Goal: Task Accomplishment & Management: Manage account settings

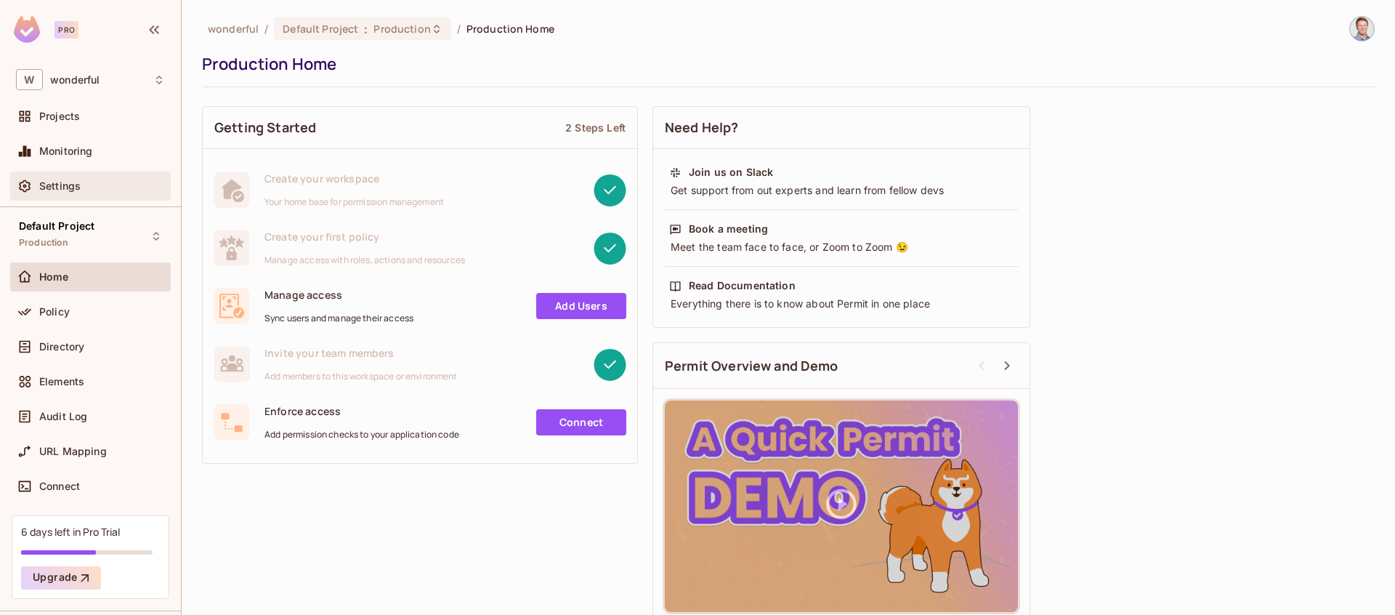
click at [70, 182] on span "Settings" at bounding box center [59, 186] width 41 height 12
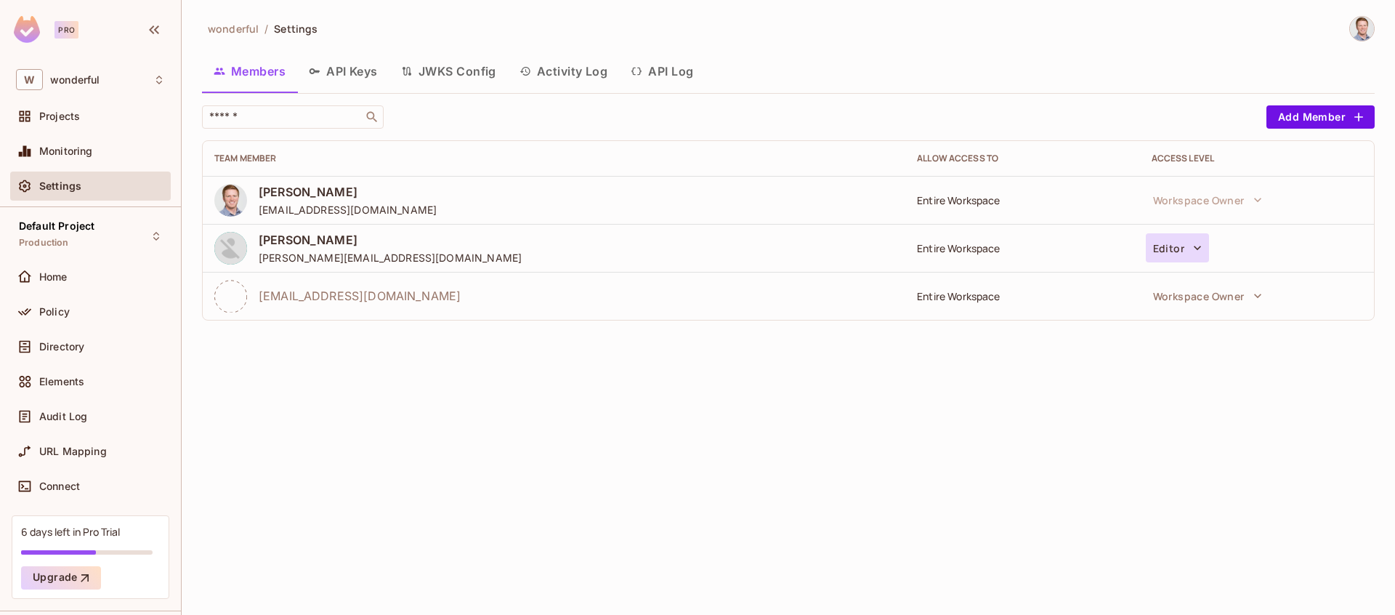
click at [1199, 244] on icon "button" at bounding box center [1197, 247] width 15 height 15
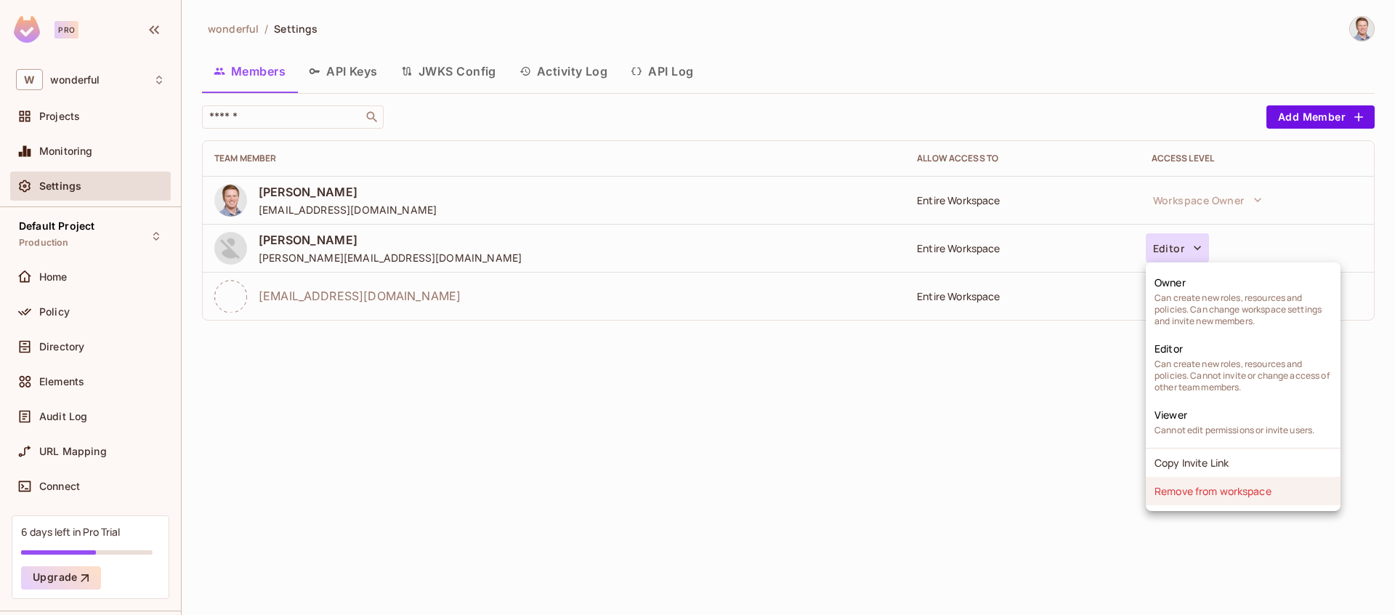
click at [1204, 488] on li "Remove from workspace" at bounding box center [1243, 491] width 195 height 28
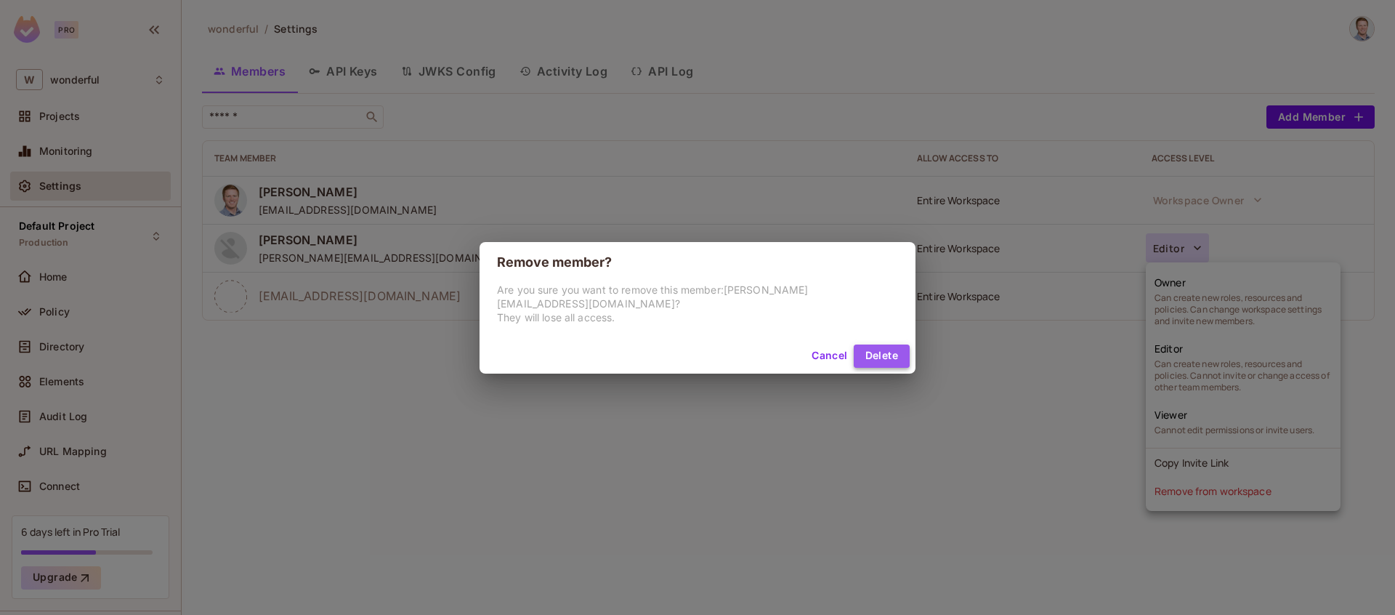
click at [854, 344] on button "Delete" at bounding box center [882, 355] width 56 height 23
